Goal: Transaction & Acquisition: Purchase product/service

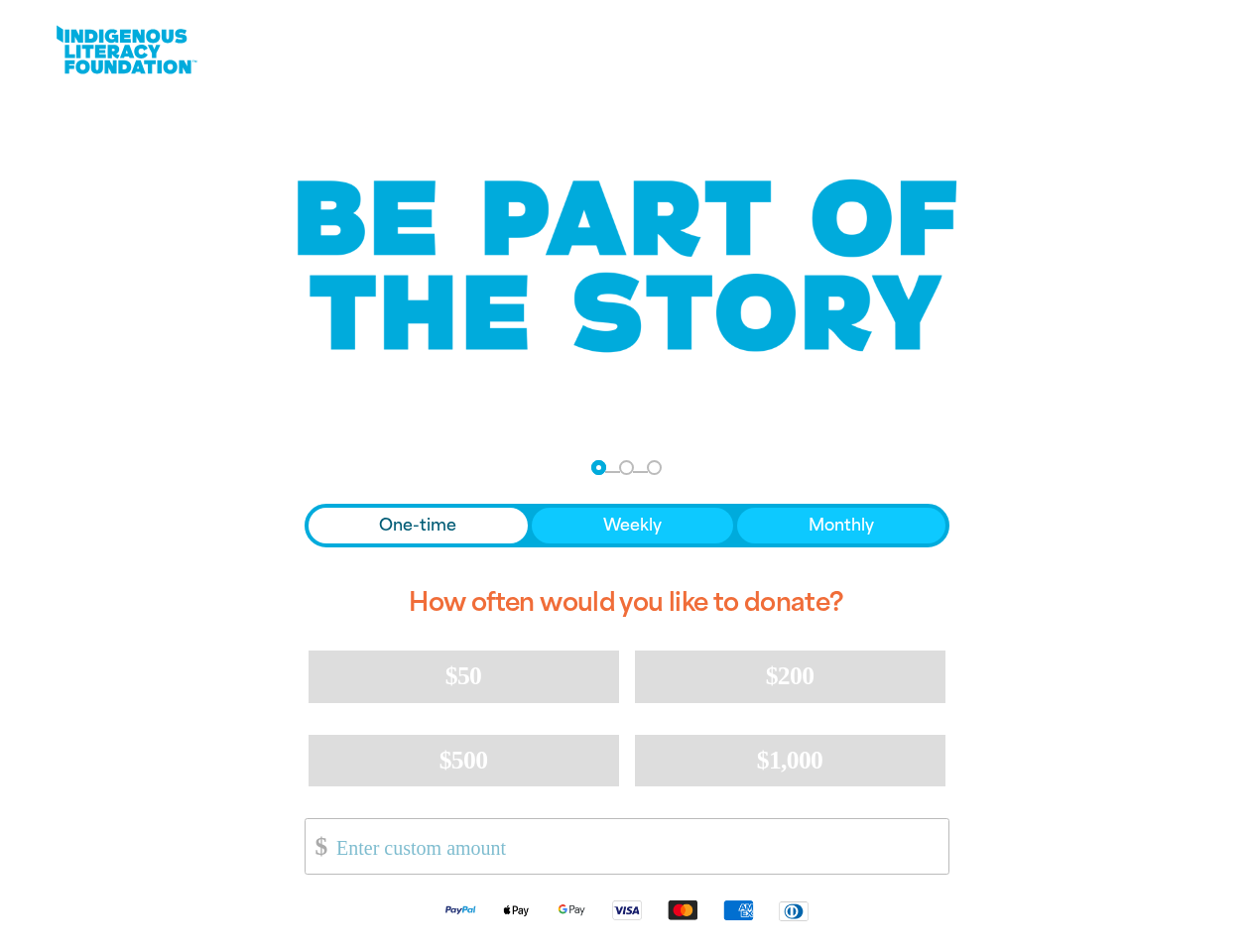
click at [626, 476] on nav "Step 1 Step 2 Step 3" at bounding box center [626, 469] width 71 height 24
click at [331, 469] on div "arrow_back Back Step 1 Step 2 Step 3" at bounding box center [626, 469] width 645 height 24
click at [598, 468] on div "Navigate to step 1 of 3 to enter your donation amount" at bounding box center [598, 468] width 5 height 5
click at [418, 525] on span "One-time" at bounding box center [418, 525] width 78 height 24
click at [631, 525] on span "Weekly" at bounding box center [632, 525] width 59 height 24
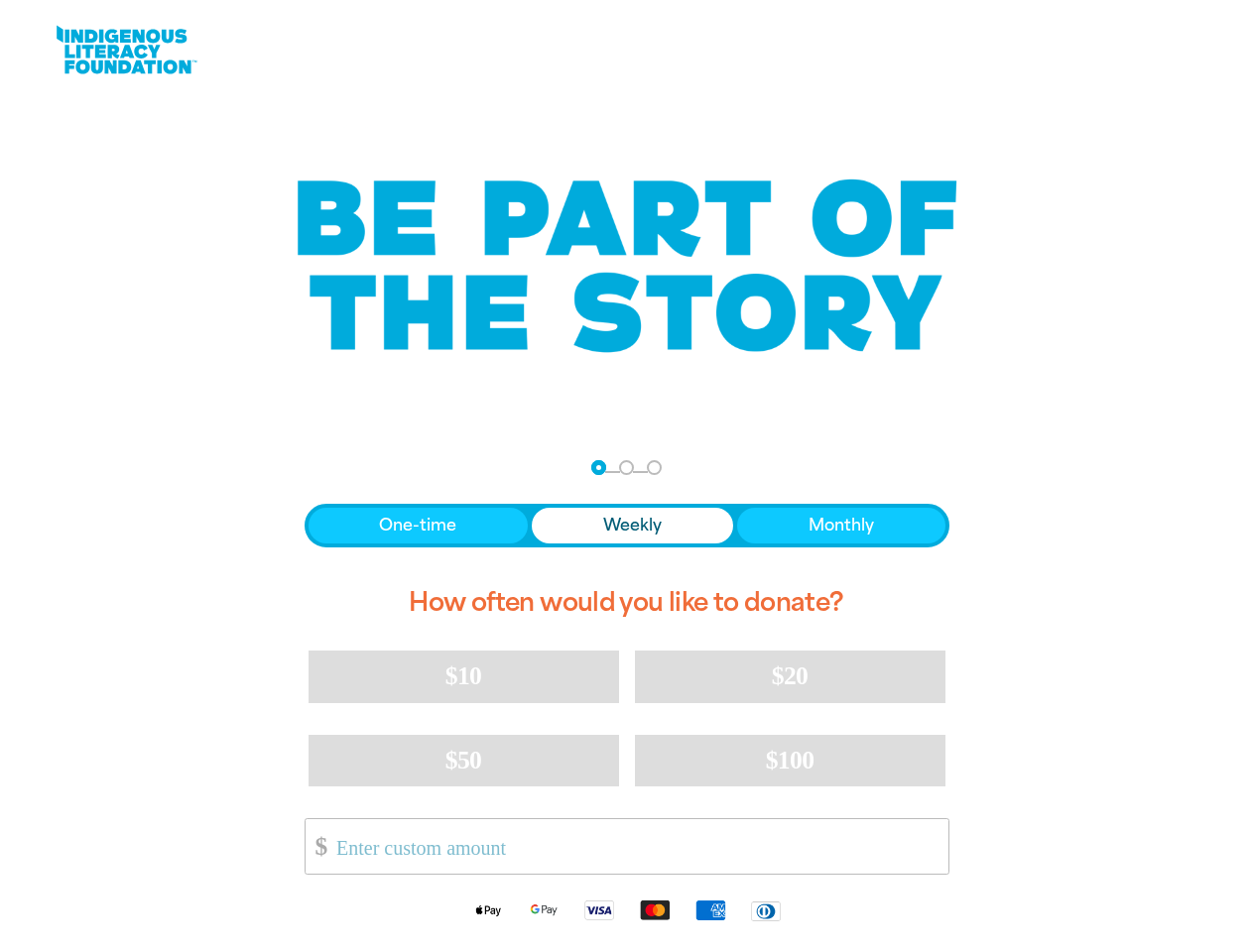
click at [840, 525] on span "Monthly" at bounding box center [841, 525] width 66 height 24
